Goal: Information Seeking & Learning: Learn about a topic

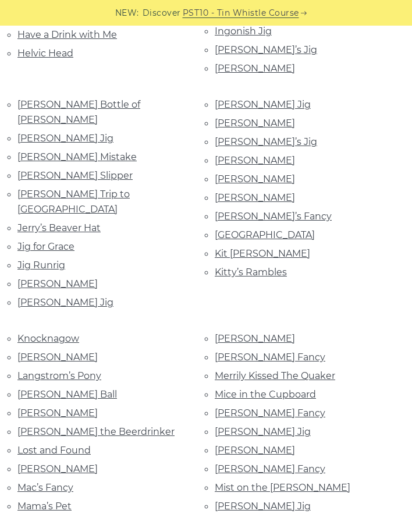
scroll to position [1247, 0]
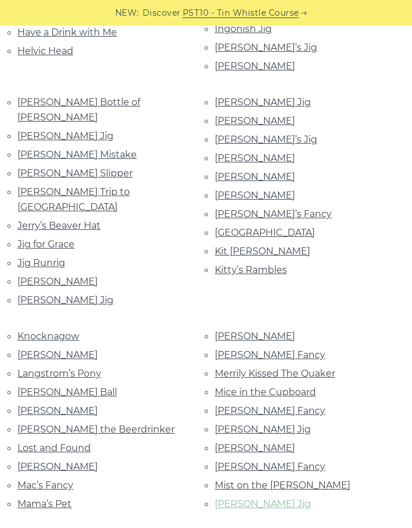
click at [248, 498] on link "[PERSON_NAME] Jig" at bounding box center [263, 503] width 96 height 11
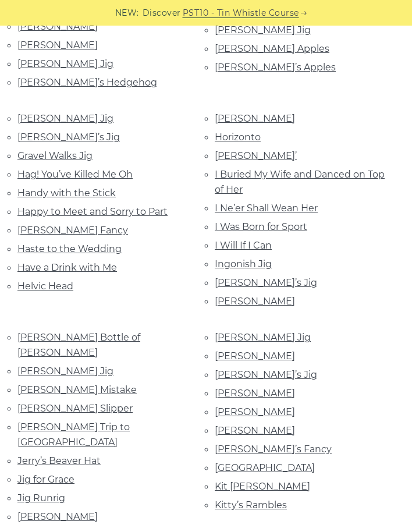
scroll to position [764, 0]
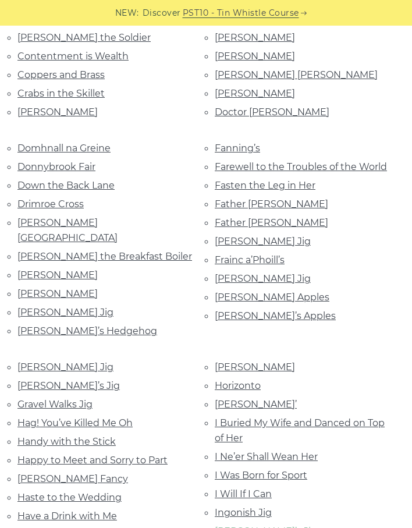
click at [258, 525] on link "[PERSON_NAME]’s Jig" at bounding box center [266, 530] width 102 height 11
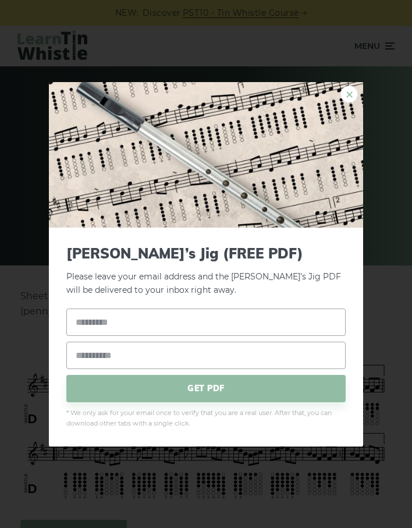
click at [348, 98] on link "×" at bounding box center [348, 93] width 17 height 17
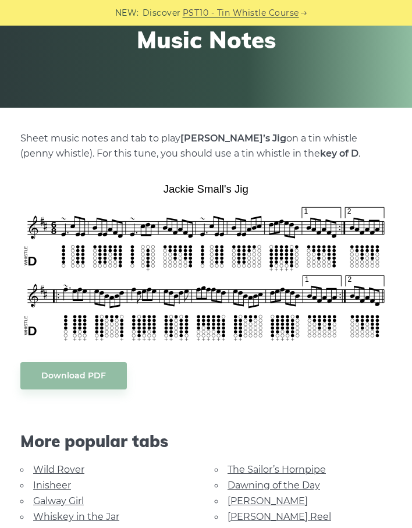
scroll to position [160, 0]
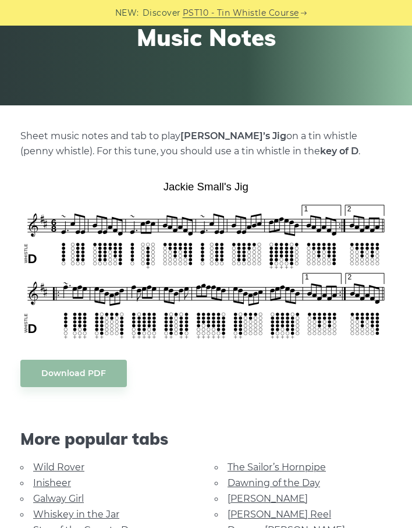
drag, startPoint x: 264, startPoint y: 136, endPoint x: 180, endPoint y: 133, distance: 83.2
click at [180, 133] on p "Sheet music notes and tab to play Jackie Small’s Jig on a tin whistle (penny wh…" at bounding box center [205, 144] width 371 height 30
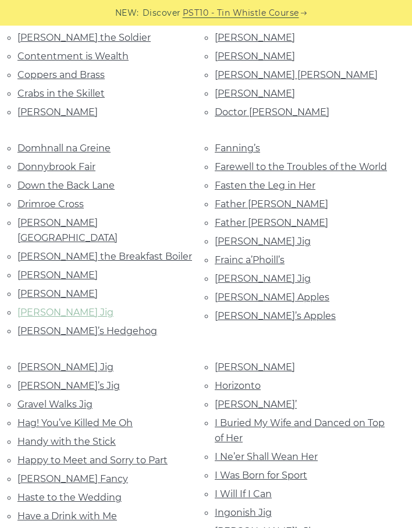
click at [48, 307] on link "Ellen O’Leary’s Jig" at bounding box center [65, 312] width 96 height 11
click at [231, 240] on link "[PERSON_NAME] Jig" at bounding box center [263, 241] width 96 height 11
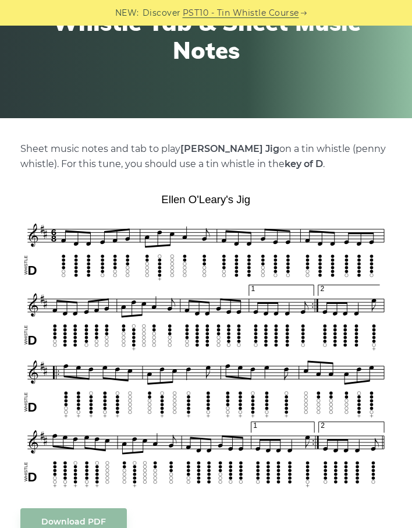
scroll to position [150, 0]
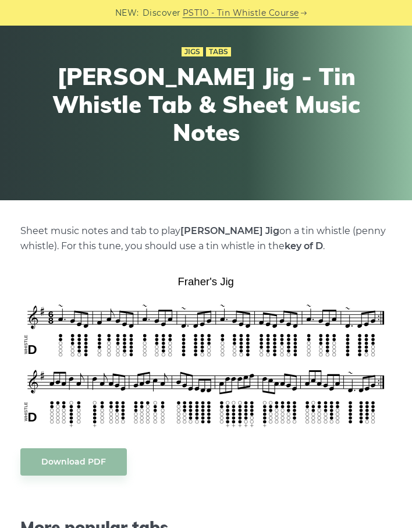
scroll to position [105, 0]
